Goal: Task Accomplishment & Management: Use online tool/utility

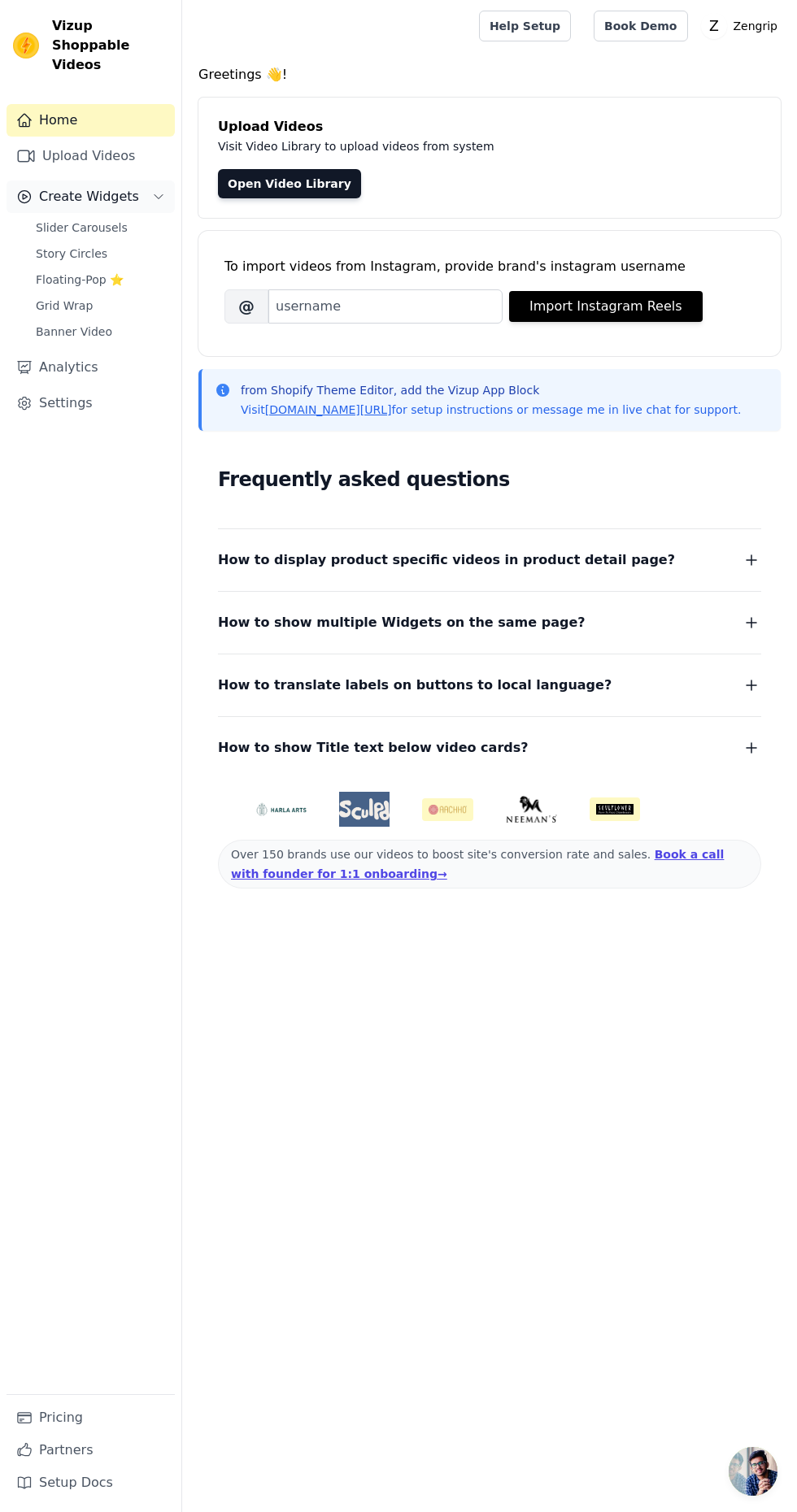
click at [98, 187] on span "Create Widgets" at bounding box center [89, 197] width 100 height 20
click at [76, 187] on span "Create Widgets" at bounding box center [89, 197] width 100 height 20
click at [92, 219] on span "Slider Carousels" at bounding box center [81, 227] width 92 height 16
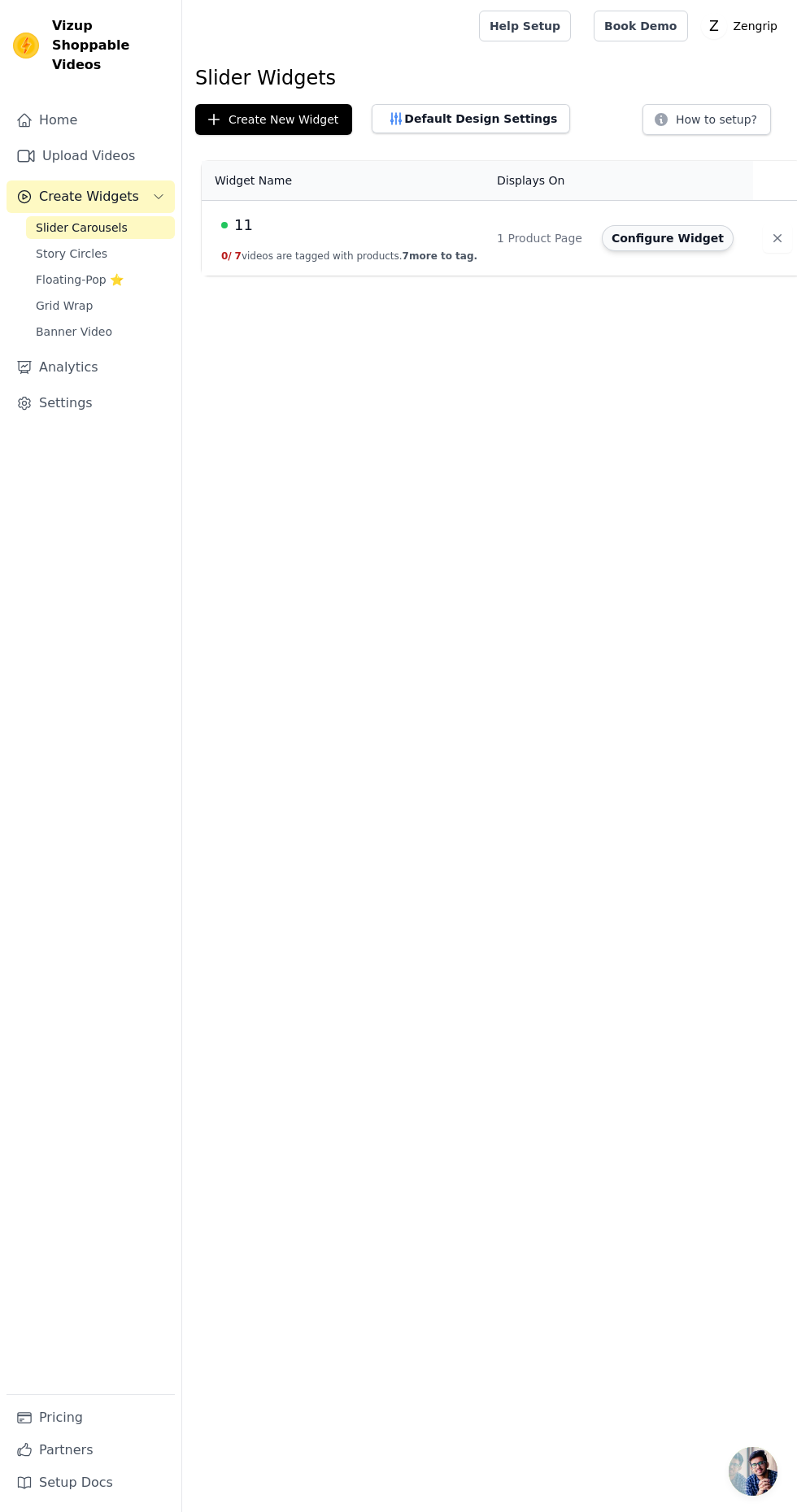
click at [618, 241] on button "Configure Widget" at bounding box center [667, 238] width 132 height 26
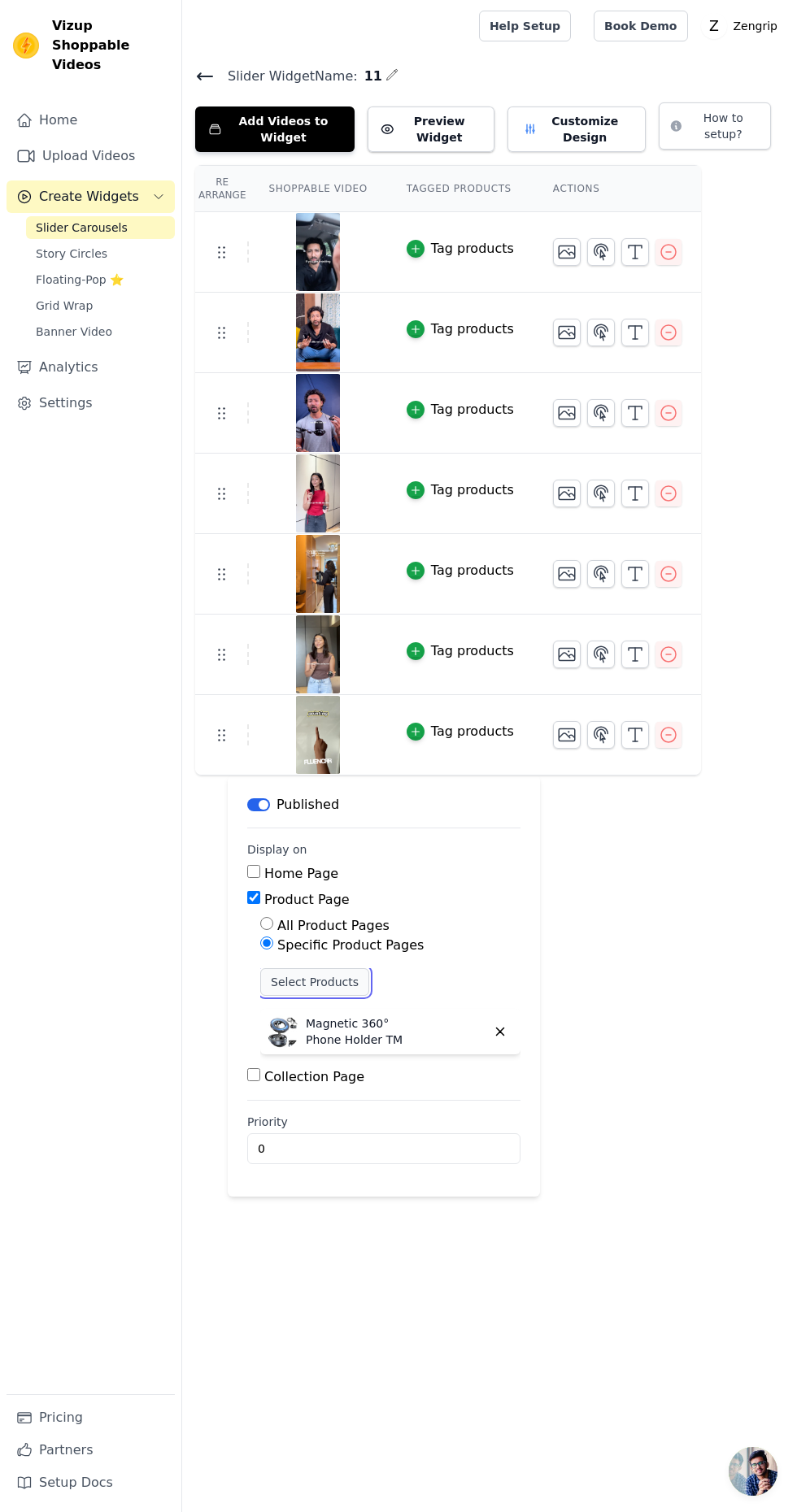
click at [319, 968] on button "Select Products" at bounding box center [314, 982] width 109 height 28
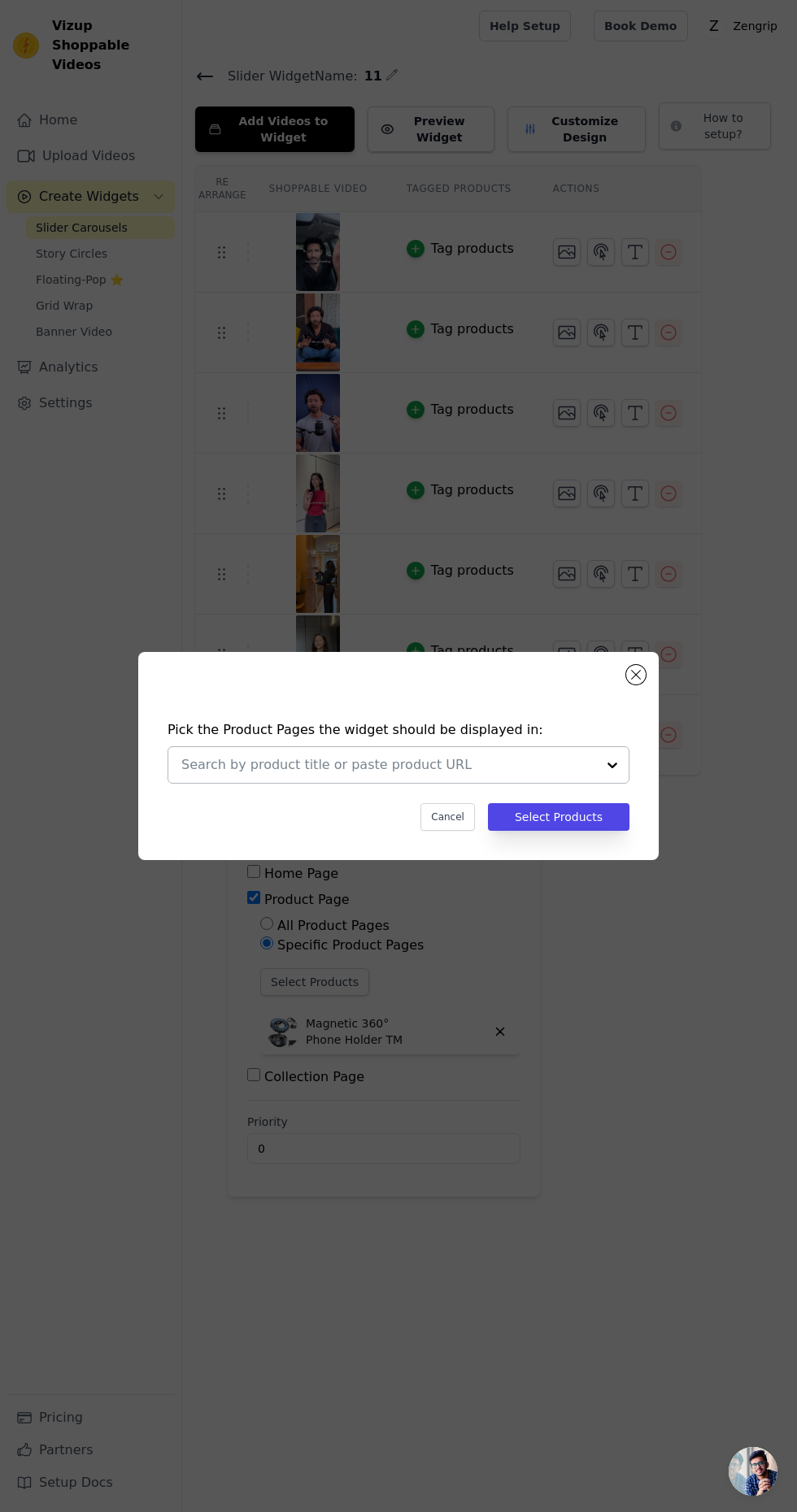
click at [365, 775] on input "text" at bounding box center [389, 765] width 415 height 20
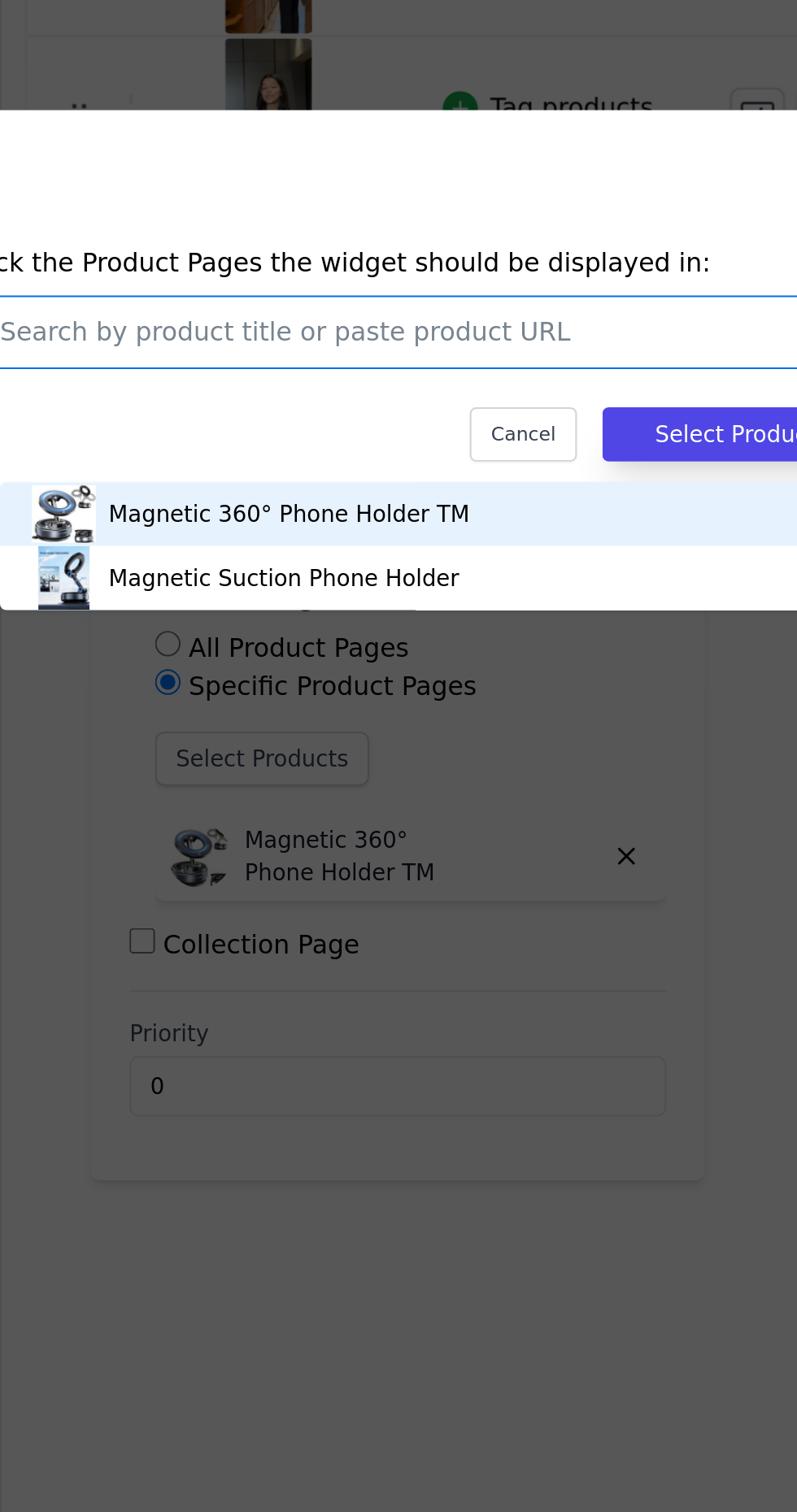
click at [503, 775] on input "text" at bounding box center [389, 765] width 415 height 20
click at [431, 891] on div "Magnetic Suction Phone Holder" at bounding box center [412, 891] width 429 height 33
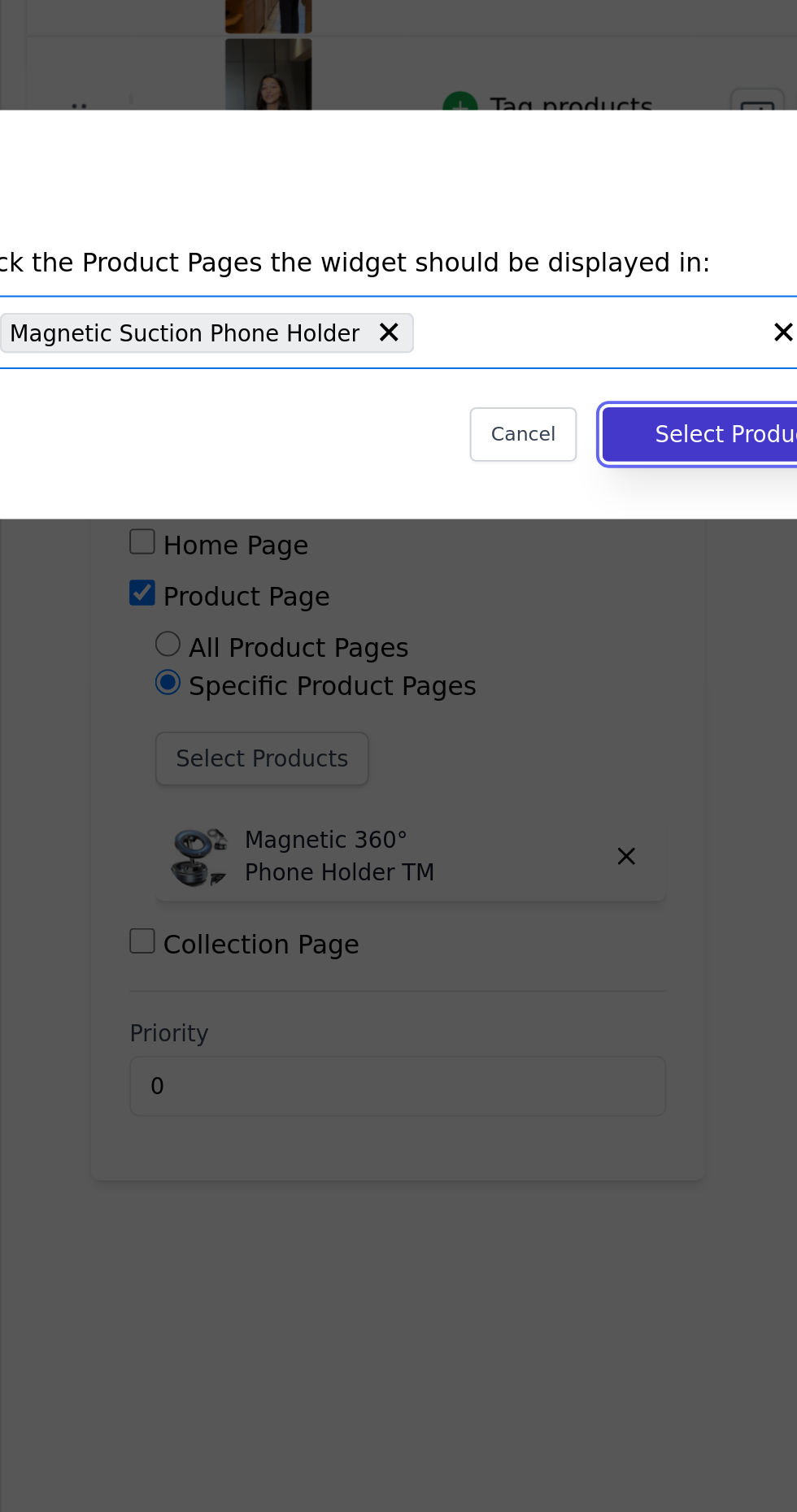
click at [552, 831] on button "Select Products" at bounding box center [559, 817] width 142 height 28
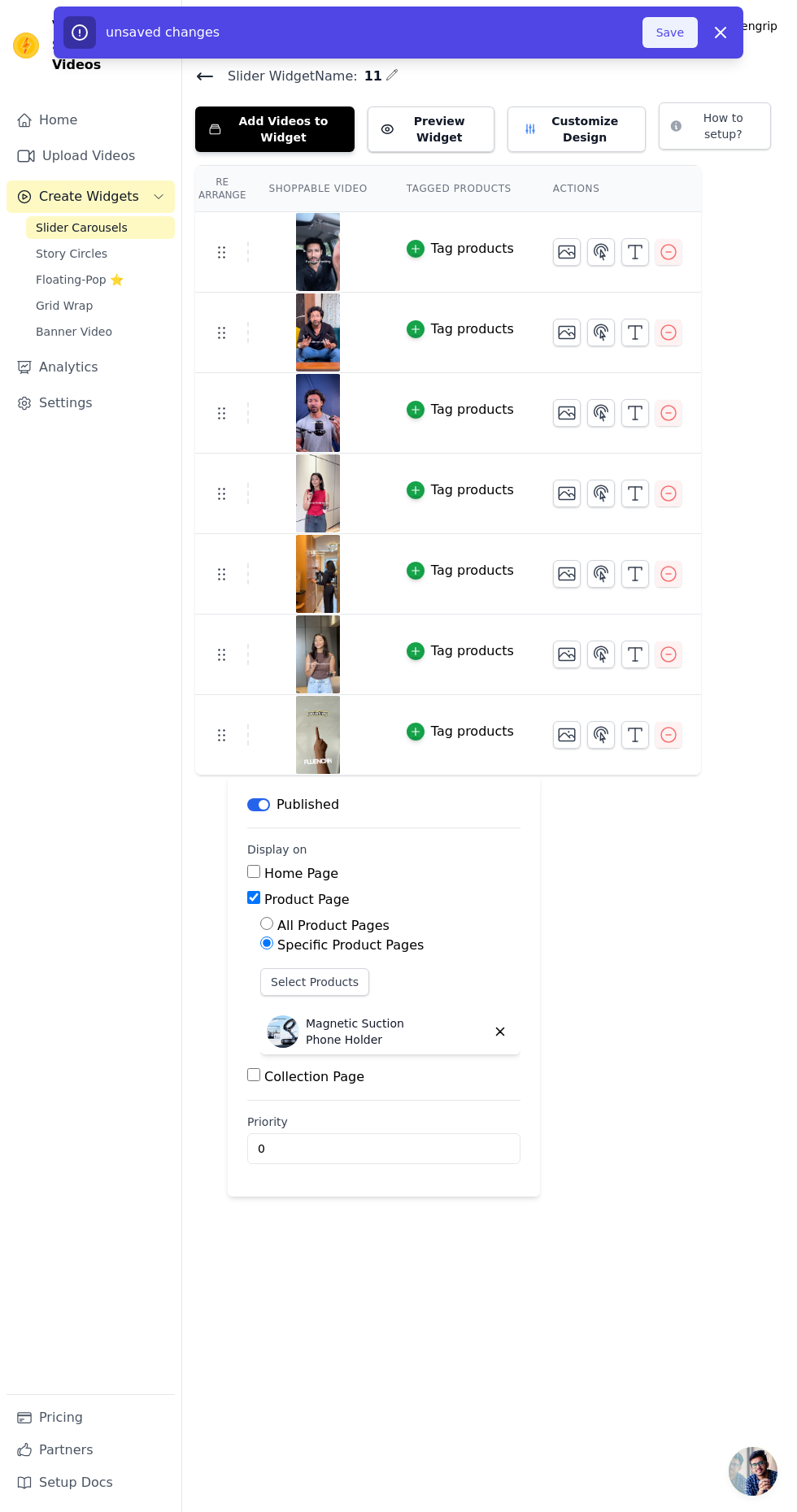
click at [677, 30] on button "Save" at bounding box center [670, 33] width 55 height 31
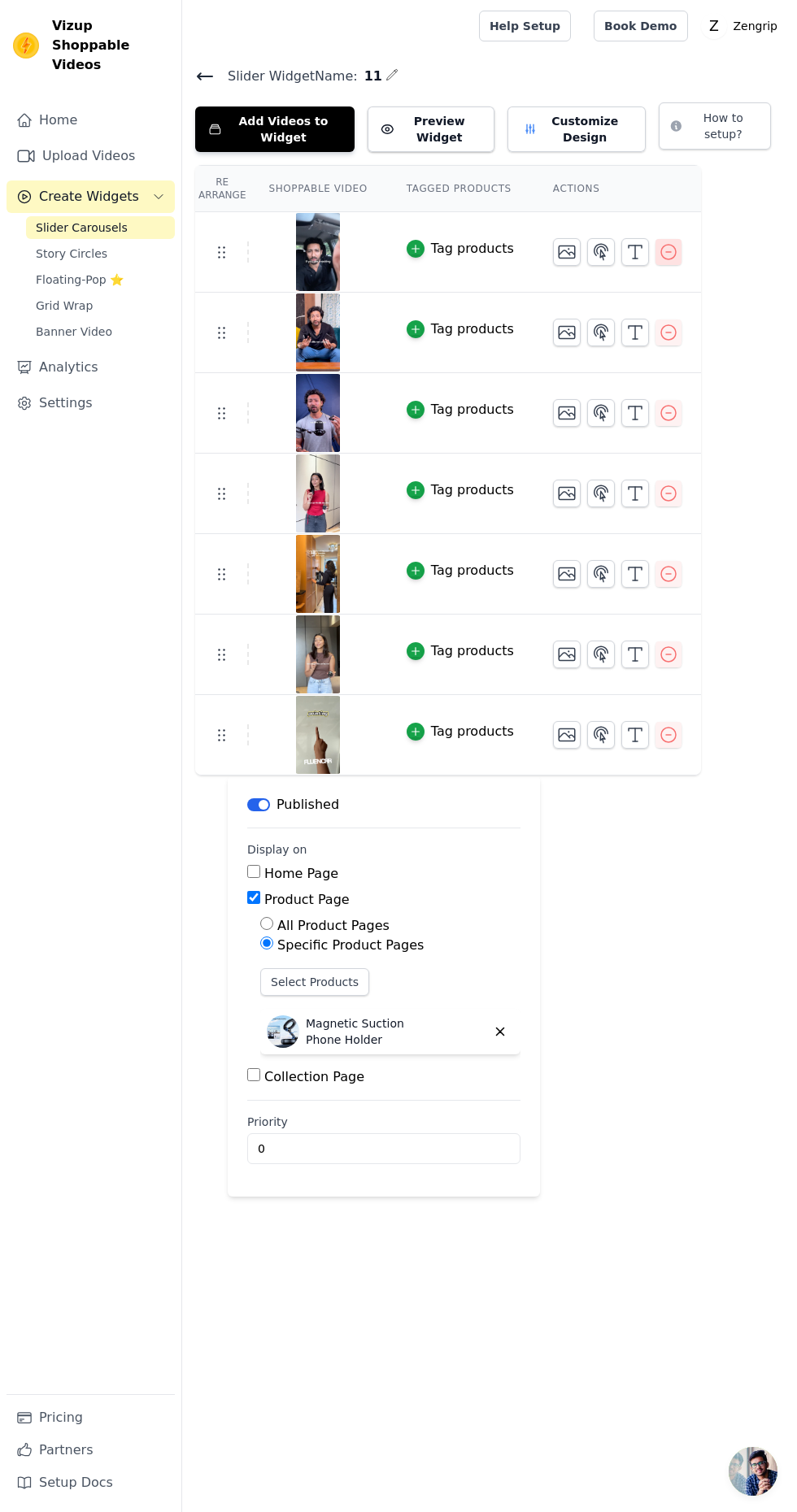
click at [659, 245] on icon "button" at bounding box center [668, 252] width 20 height 20
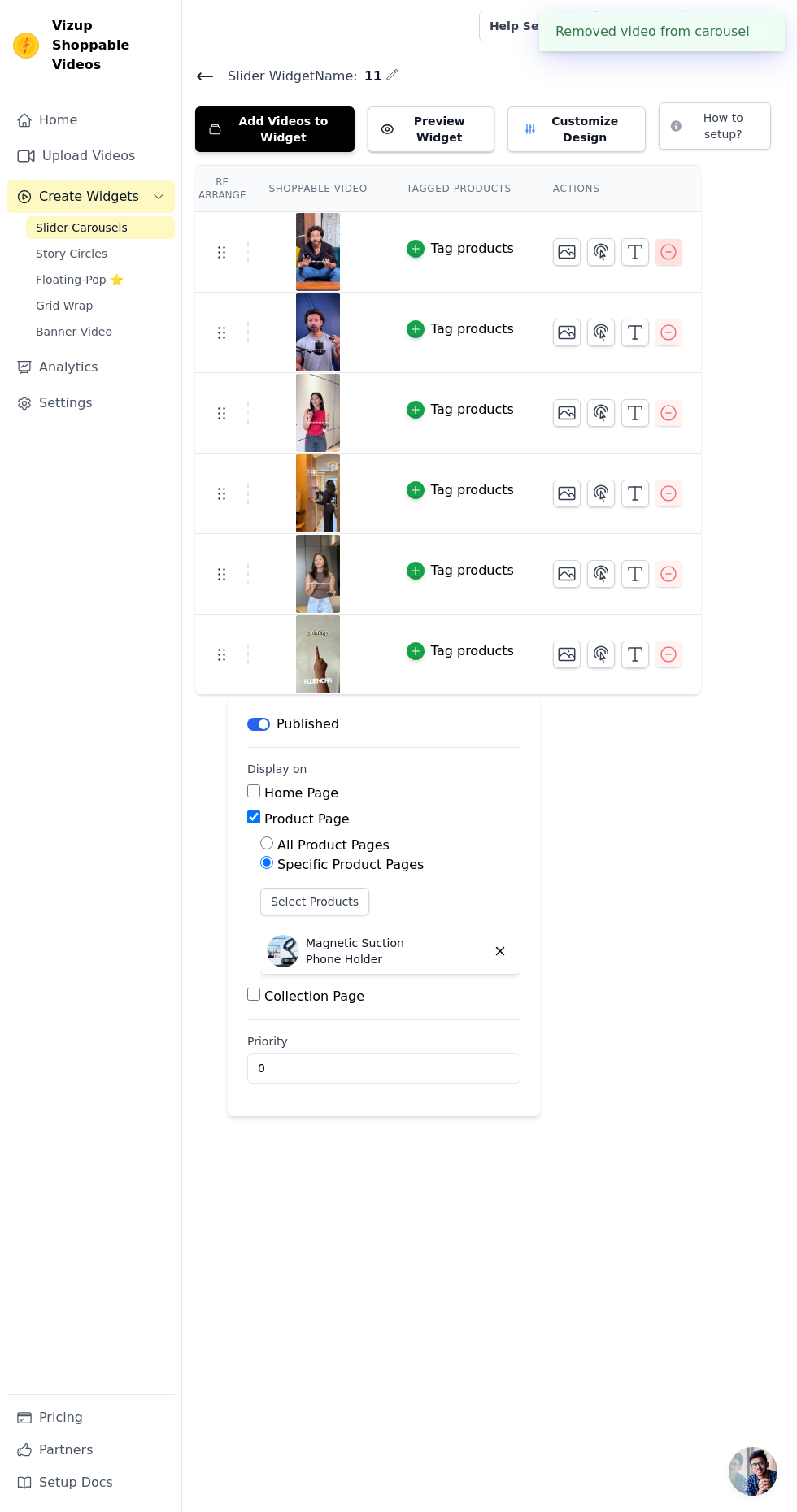
click at [659, 243] on icon "button" at bounding box center [668, 252] width 20 height 20
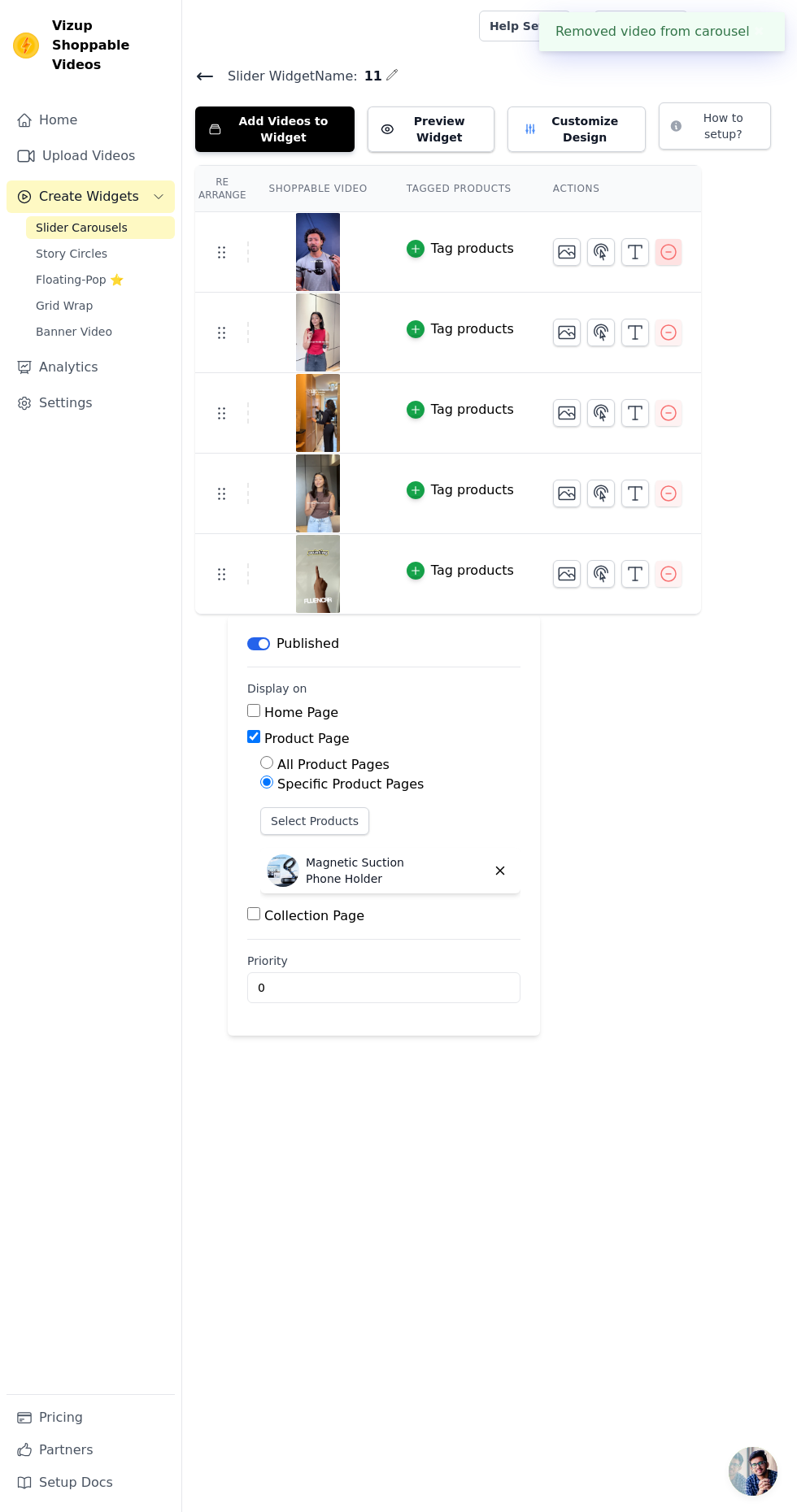
click at [659, 243] on icon "button" at bounding box center [668, 252] width 20 height 20
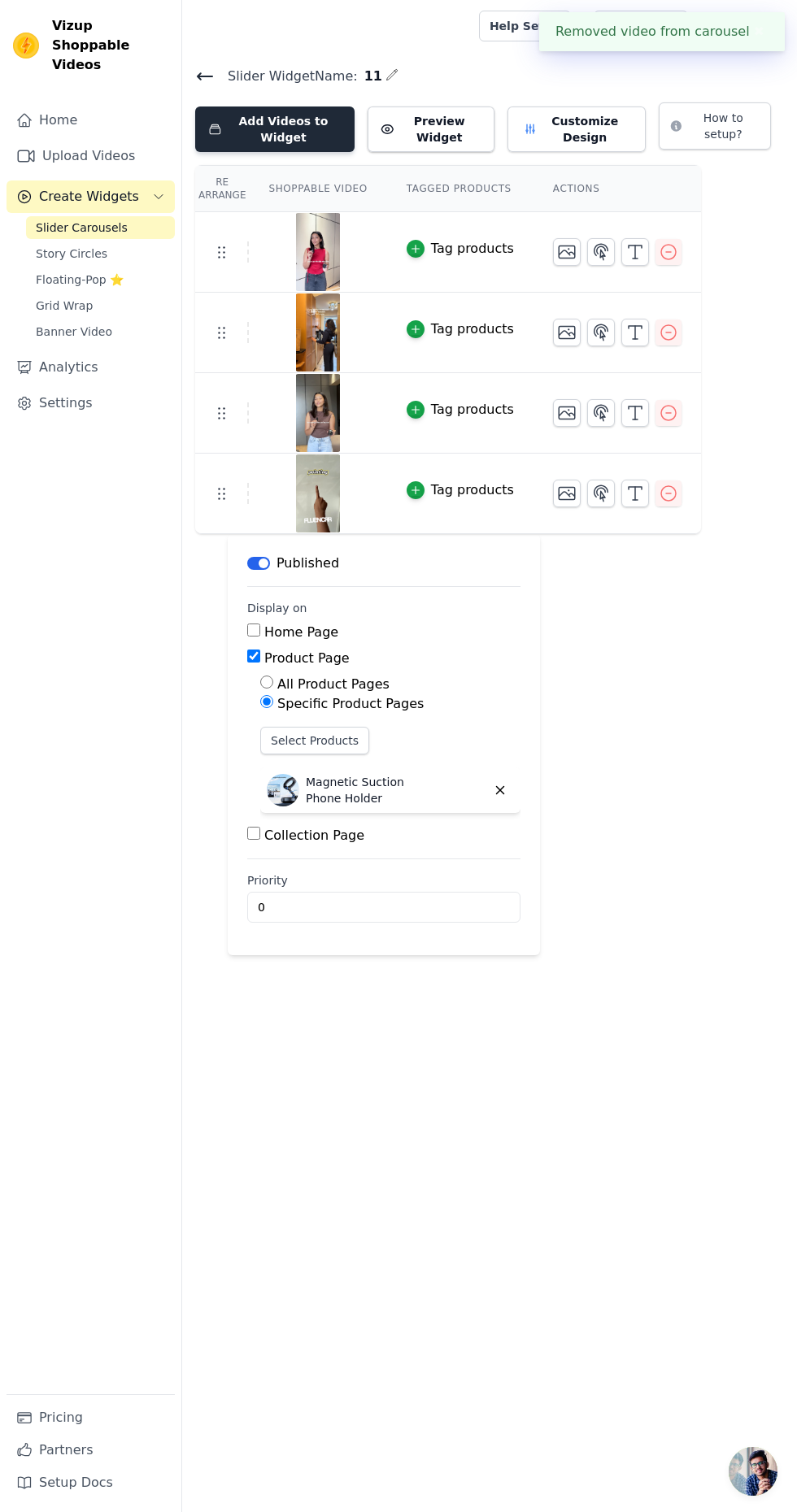
click at [286, 126] on button "Add Videos to Widget" at bounding box center [275, 129] width 160 height 46
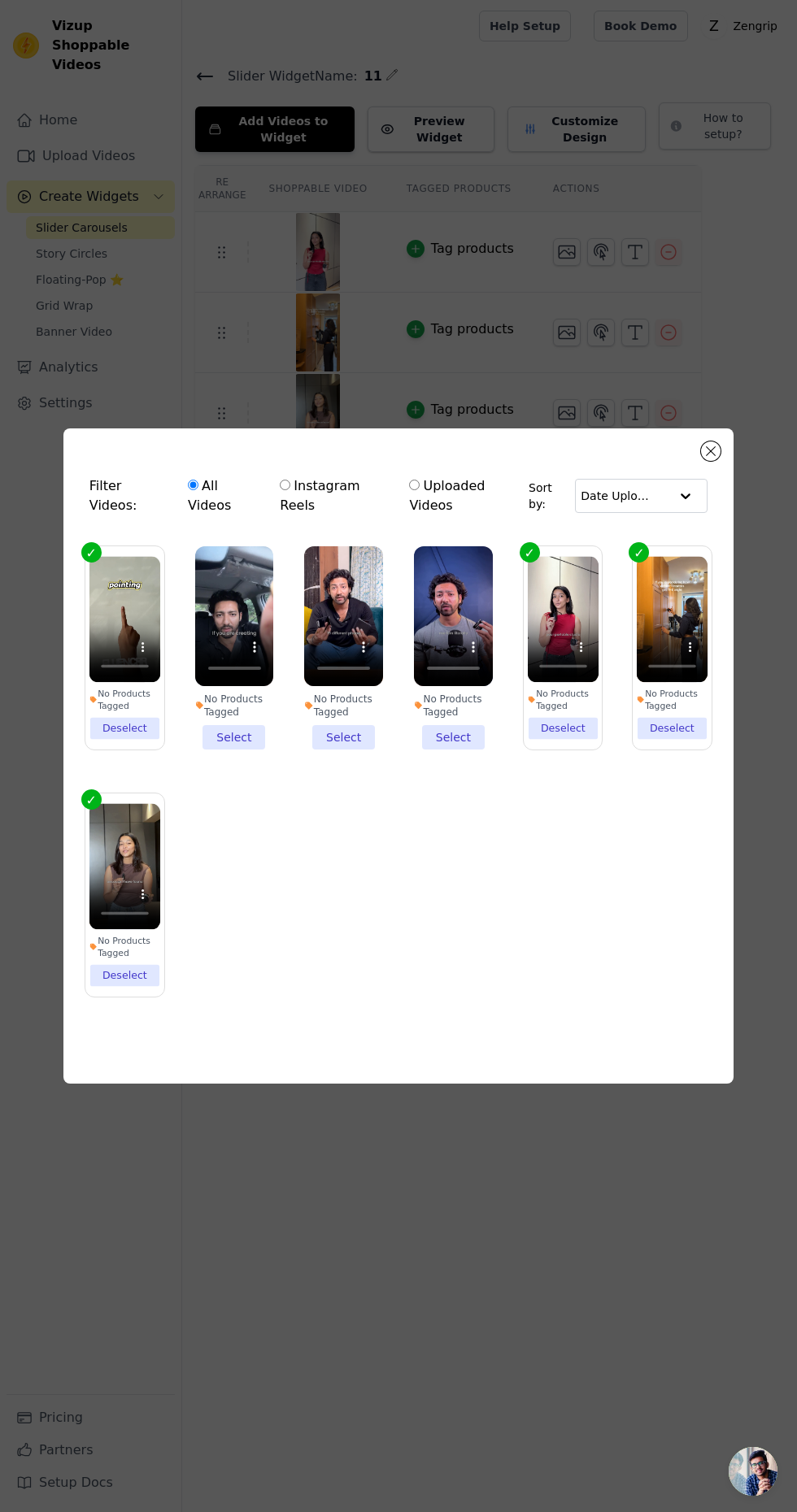
click at [228, 750] on li "No Products Tagged Select" at bounding box center [234, 648] width 79 height 204
click at [0, 0] on input "No Products Tagged Select" at bounding box center [0, 0] width 0 height 0
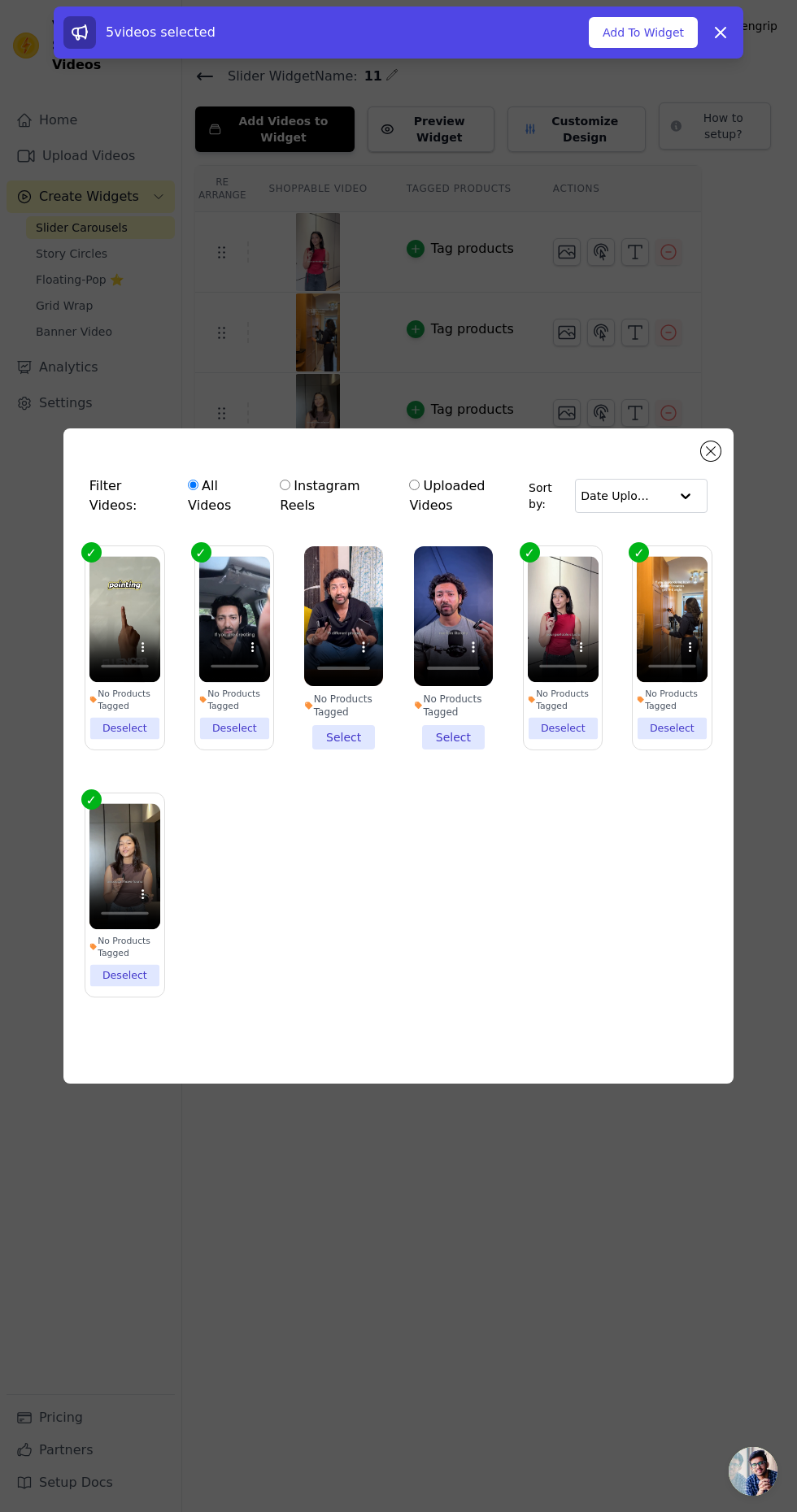
click at [326, 750] on li "No Products Tagged Select" at bounding box center [343, 648] width 79 height 204
click at [0, 0] on input "No Products Tagged Select" at bounding box center [0, 0] width 0 height 0
click at [446, 750] on li "No Products Tagged Select" at bounding box center [453, 648] width 79 height 204
click at [0, 0] on input "No Products Tagged Select" at bounding box center [0, 0] width 0 height 0
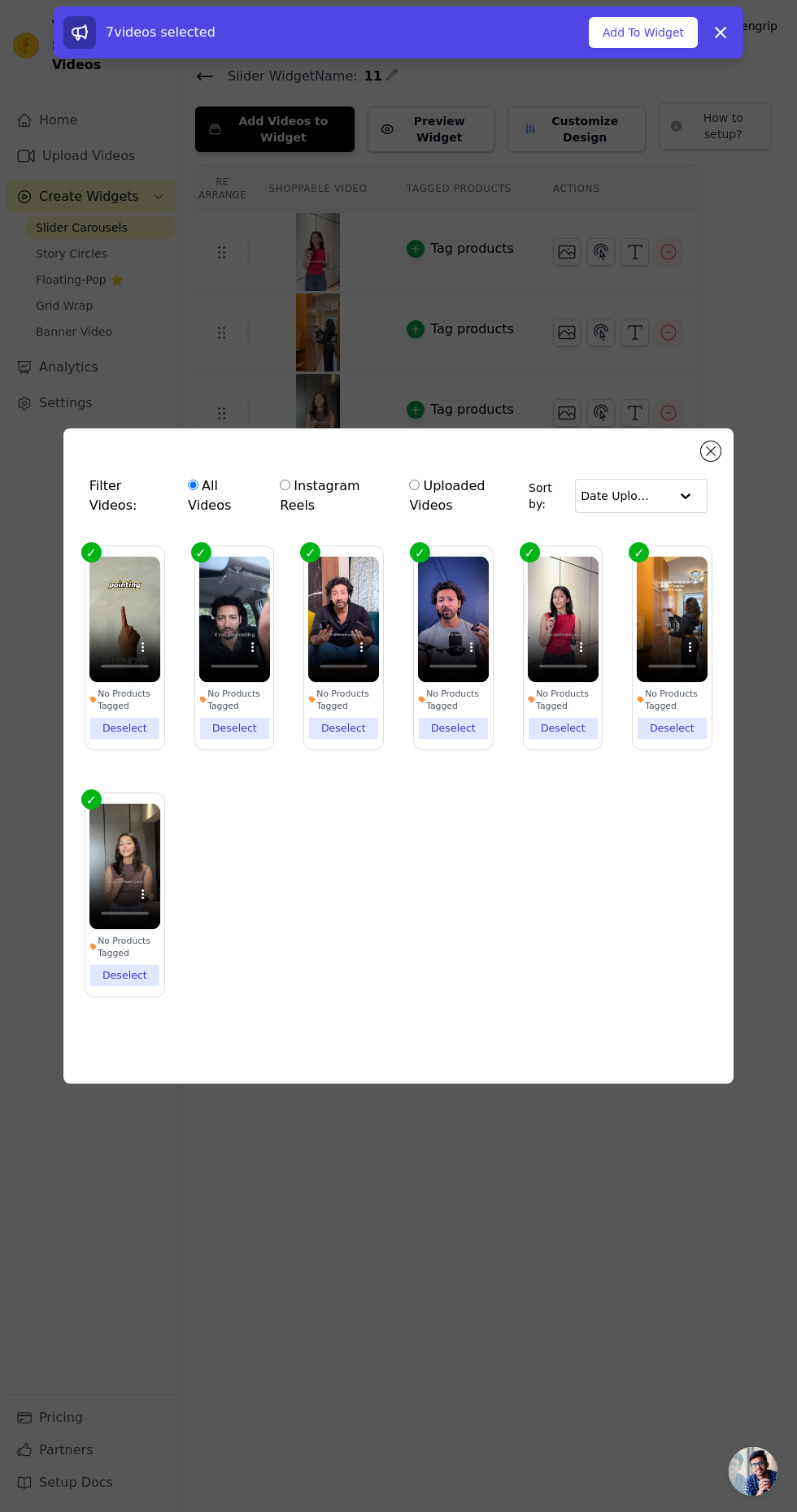
click at [128, 740] on li "No Products Tagged Deselect" at bounding box center [125, 648] width 71 height 183
click at [0, 0] on input "No Products Tagged Deselect" at bounding box center [0, 0] width 0 height 0
click at [562, 740] on li "No Products Tagged Deselect" at bounding box center [563, 648] width 71 height 183
click at [0, 0] on input "No Products Tagged Deselect" at bounding box center [0, 0] width 0 height 0
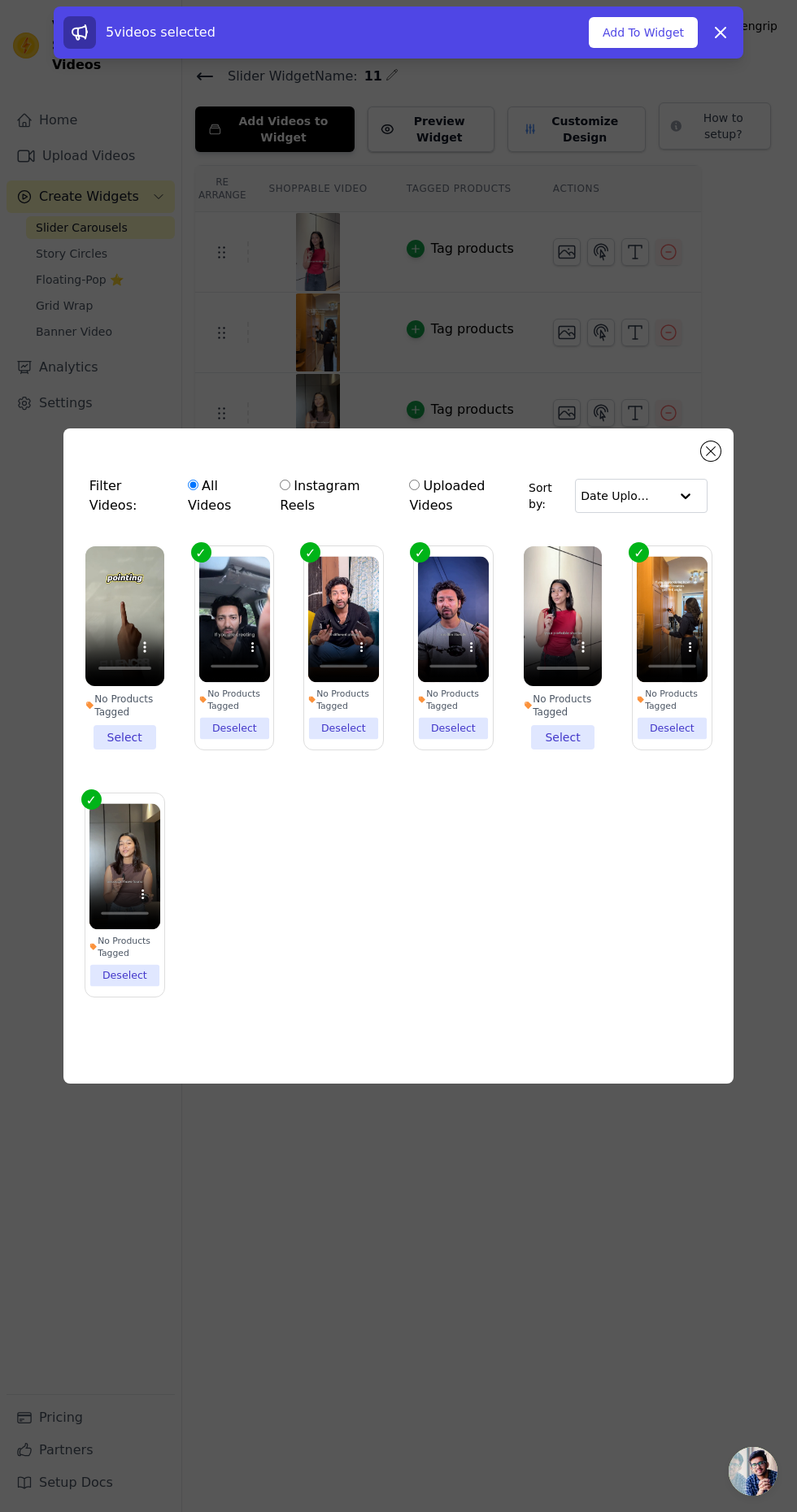
click at [662, 751] on label "No Products Tagged Deselect" at bounding box center [672, 647] width 80 height 205
click at [0, 0] on input "No Products Tagged Deselect" at bounding box center [0, 0] width 0 height 0
click at [122, 987] on li "No Products Tagged Deselect" at bounding box center [125, 896] width 71 height 183
click at [0, 0] on input "No Products Tagged Deselect" at bounding box center [0, 0] width 0 height 0
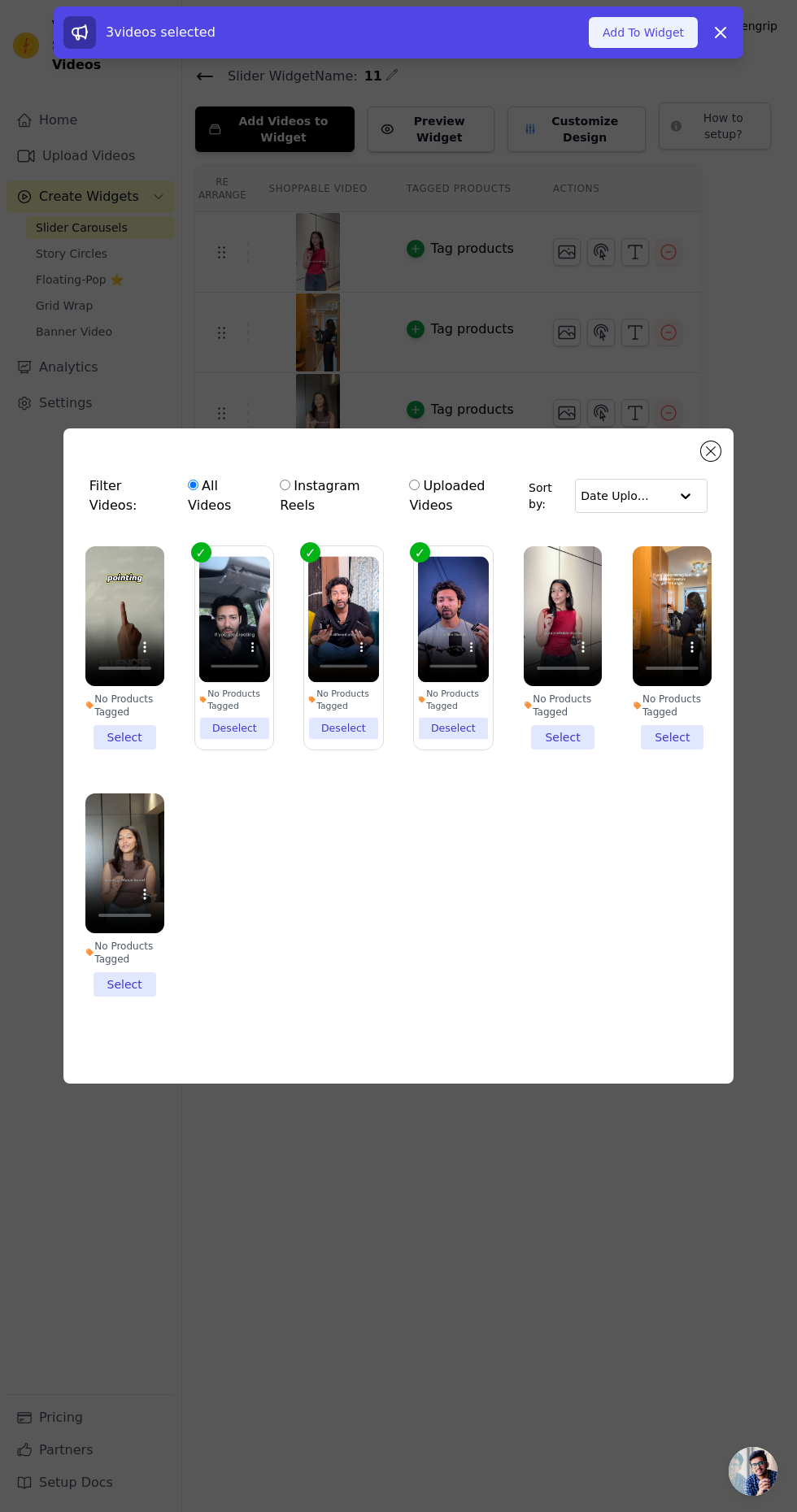
click at [640, 28] on button "Add To Widget" at bounding box center [643, 33] width 109 height 31
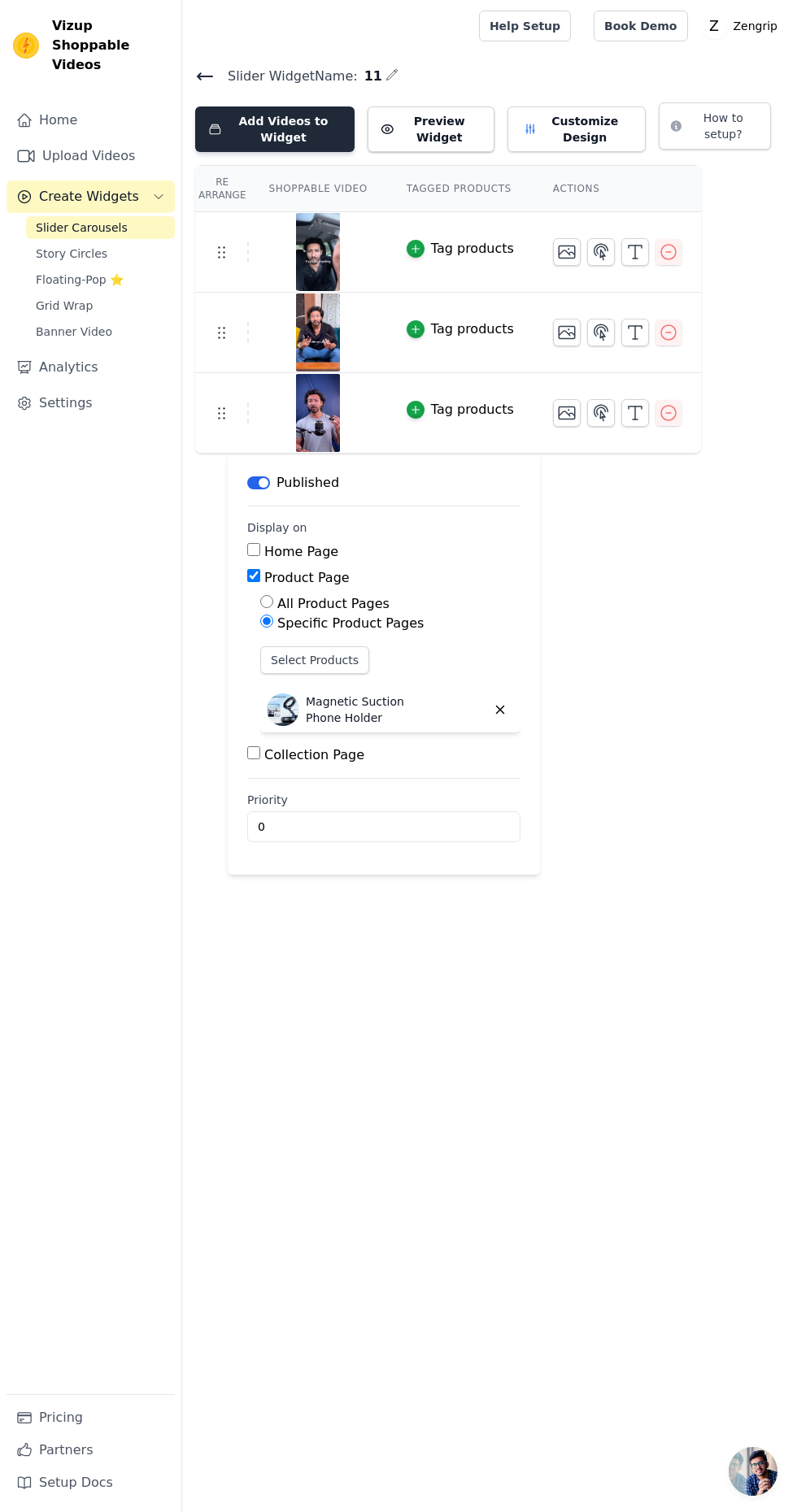
click at [280, 130] on button "Add Videos to Widget" at bounding box center [275, 129] width 160 height 46
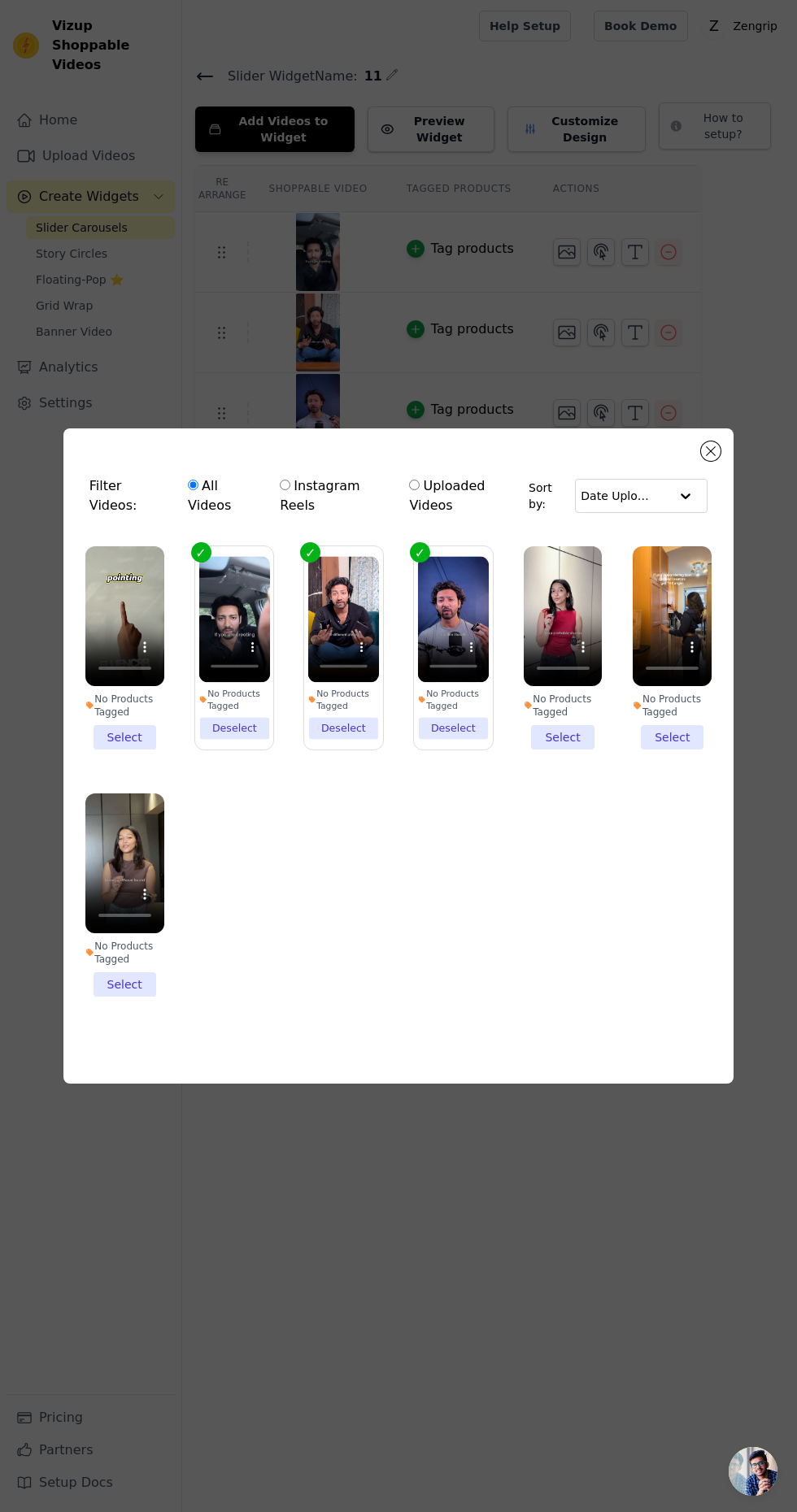
click at [571, 750] on li "No Products Tagged Select" at bounding box center [563, 648] width 79 height 204
click at [0, 0] on input "No Products Tagged Select" at bounding box center [0, 0] width 0 height 0
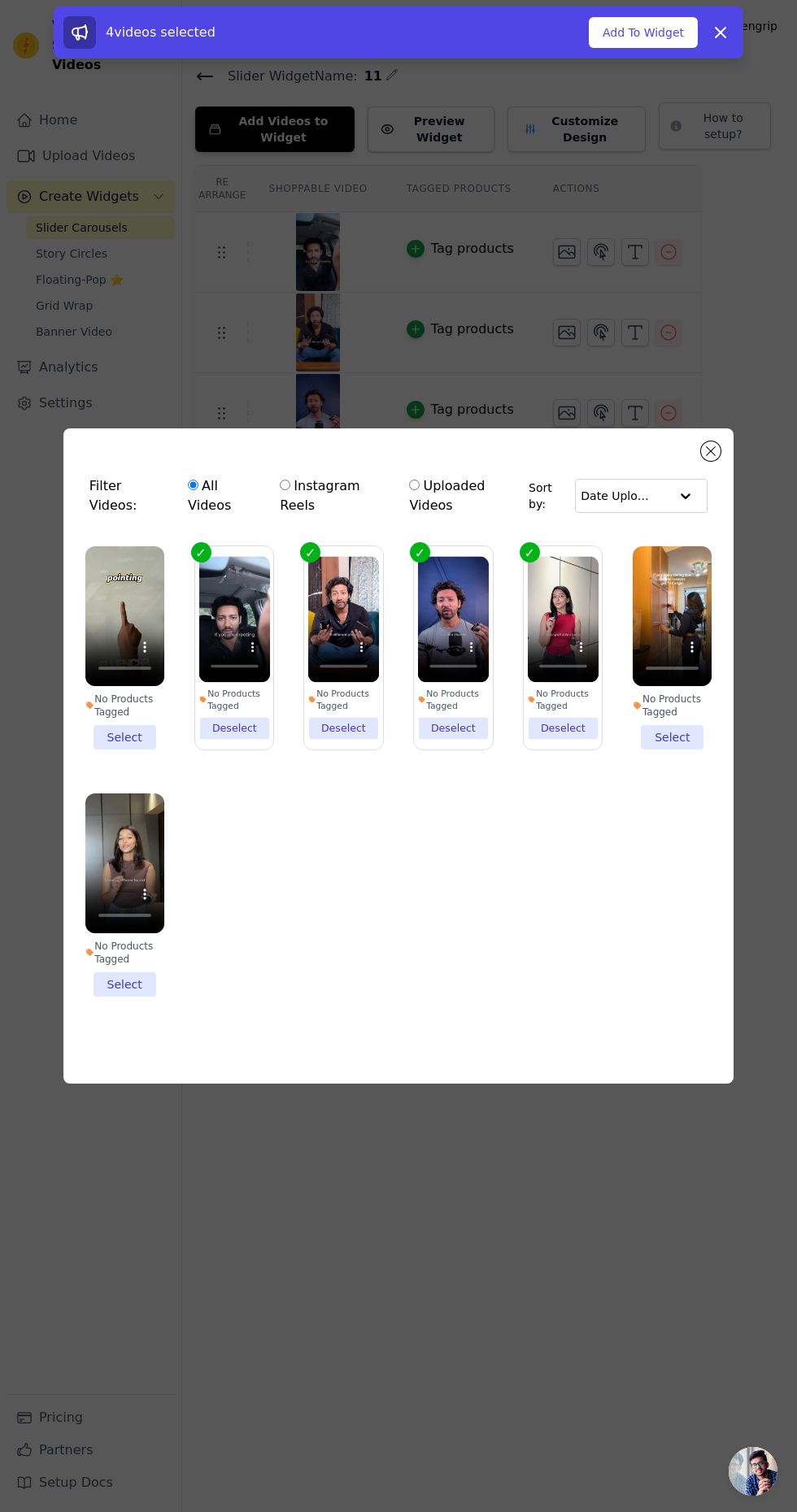
click at [672, 750] on li "No Products Tagged Select" at bounding box center [672, 648] width 79 height 204
click at [0, 0] on input "No Products Tagged Select" at bounding box center [0, 0] width 0 height 0
click at [122, 997] on li "No Products Tagged Select" at bounding box center [124, 896] width 79 height 204
click at [0, 0] on input "No Products Tagged Select" at bounding box center [0, 0] width 0 height 0
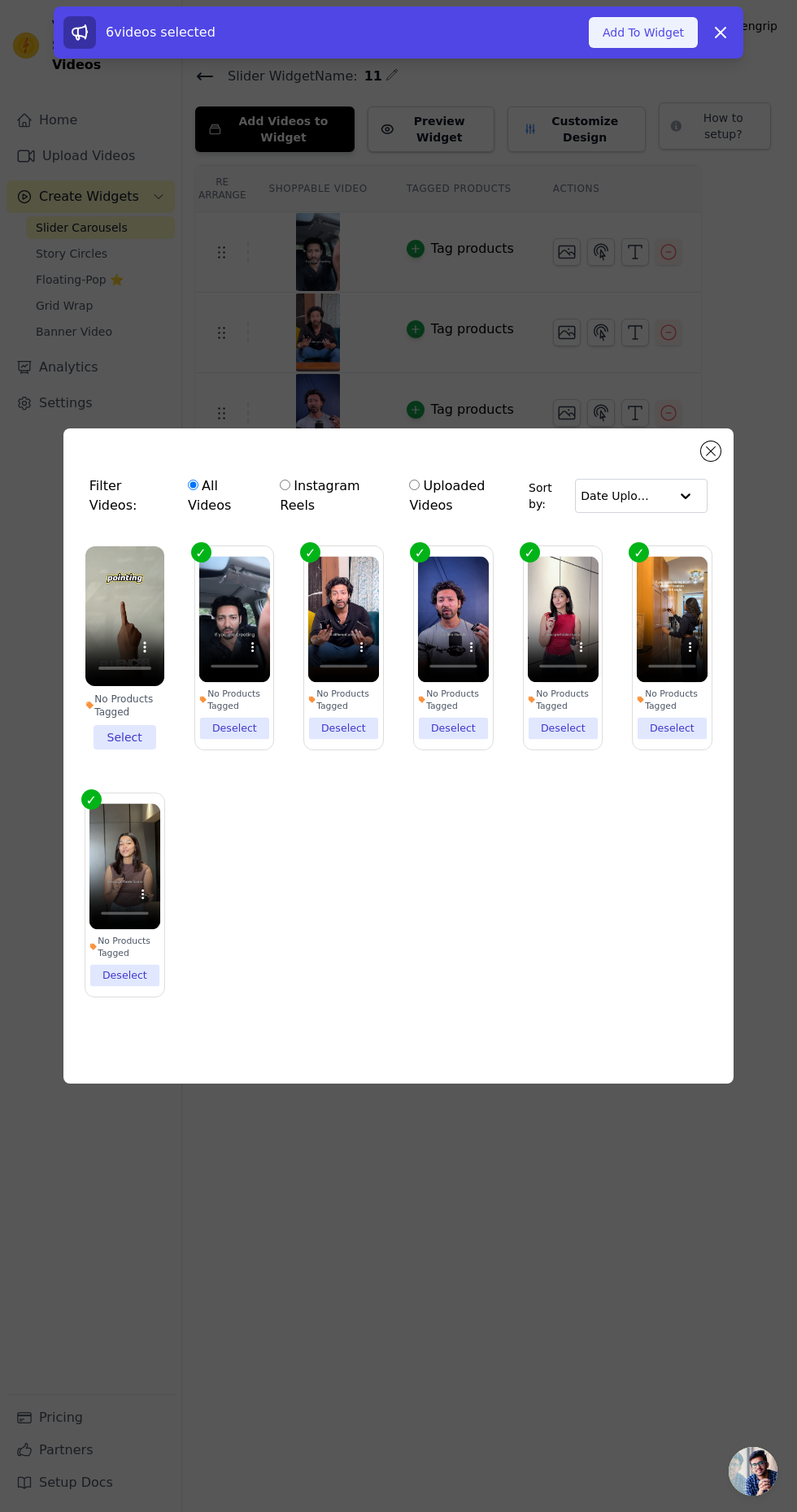
click at [633, 33] on button "Add To Widget" at bounding box center [643, 33] width 109 height 31
